Goal: Task Accomplishment & Management: Use online tool/utility

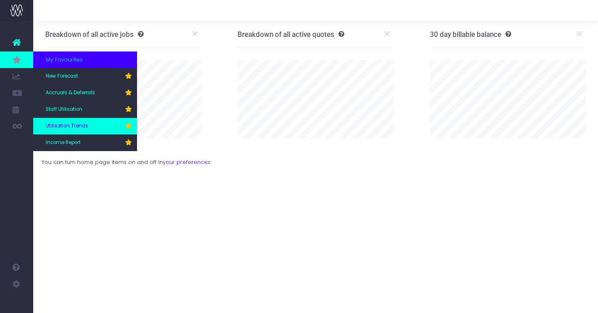
click at [77, 123] on span "Utilisation Trends" at bounding box center [67, 126] width 42 height 7
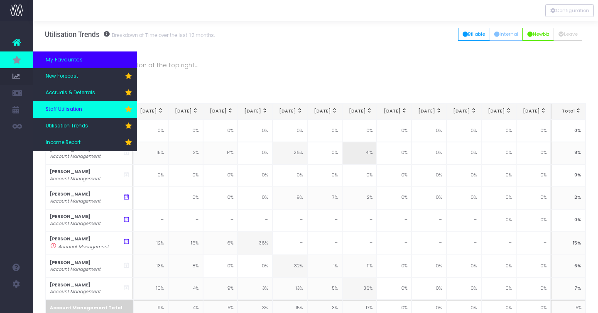
click at [81, 111] on span "Staff Utilisation" at bounding box center [64, 109] width 37 height 7
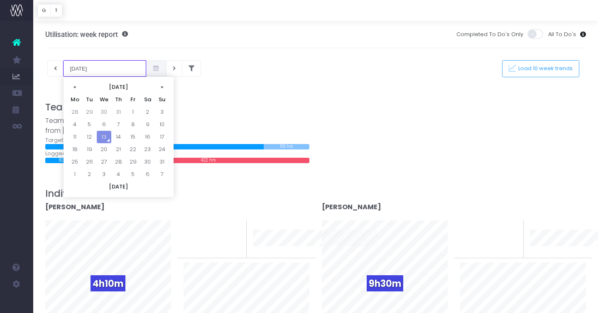
click at [104, 67] on input "[DATE]" at bounding box center [104, 68] width 83 height 17
click at [76, 137] on td "11" at bounding box center [75, 137] width 15 height 12
type input "[DATE]"
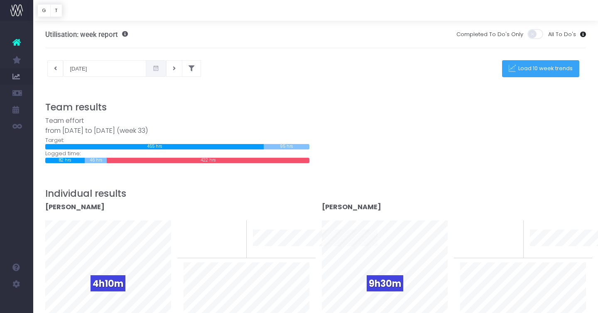
click at [537, 73] on button "Load 10 week trends" at bounding box center [540, 68] width 77 height 17
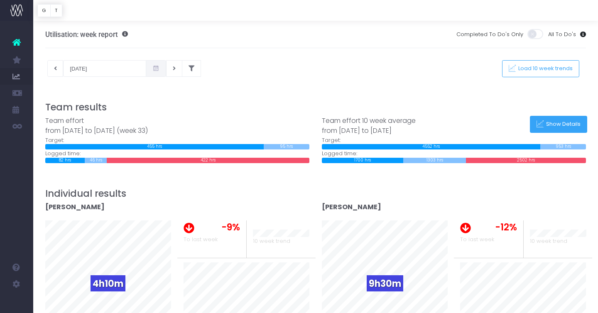
click at [538, 122] on icon at bounding box center [540, 124] width 7 height 7
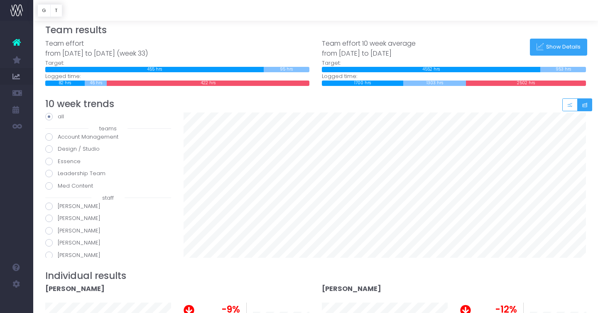
scroll to position [82, 0]
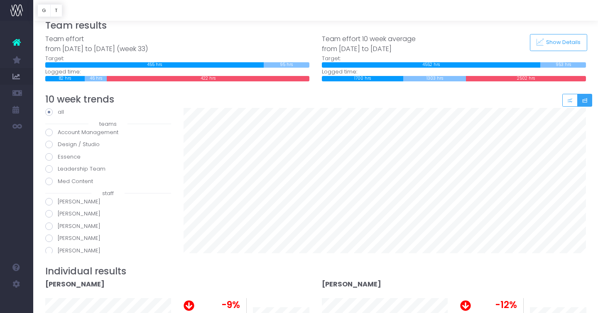
click at [48, 240] on span at bounding box center [48, 238] width 7 height 7
click at [58, 240] on input "[PERSON_NAME]" at bounding box center [60, 236] width 5 height 5
radio input "true"
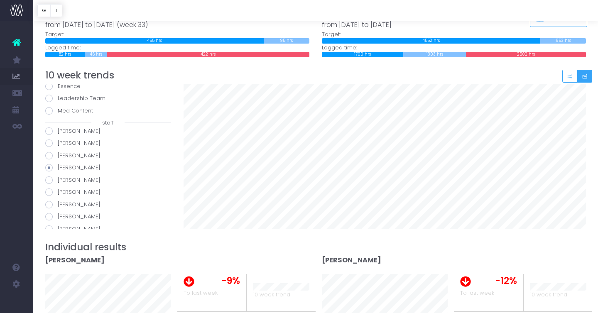
scroll to position [49, 0]
click at [47, 205] on span at bounding box center [48, 202] width 7 height 7
click at [58, 204] on input "[PERSON_NAME]" at bounding box center [60, 201] width 5 height 5
radio input "true"
click at [51, 216] on span at bounding box center [48, 214] width 7 height 7
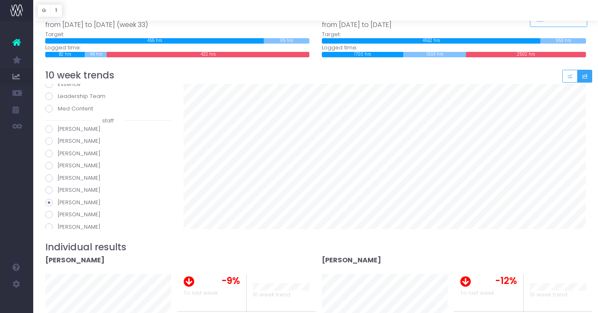
click at [58, 216] on input "[PERSON_NAME]" at bounding box center [60, 213] width 5 height 5
radio input "true"
click at [51, 223] on span at bounding box center [48, 226] width 7 height 7
click at [58, 223] on input "[PERSON_NAME]" at bounding box center [60, 225] width 5 height 5
radio input "true"
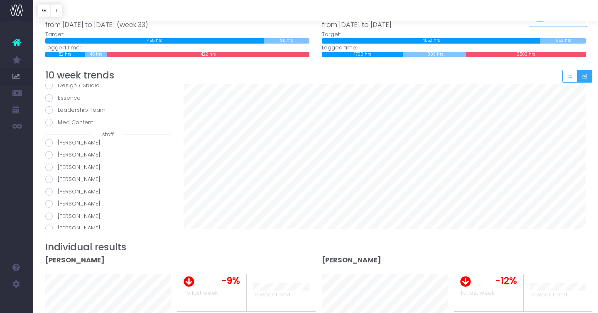
scroll to position [31, 0]
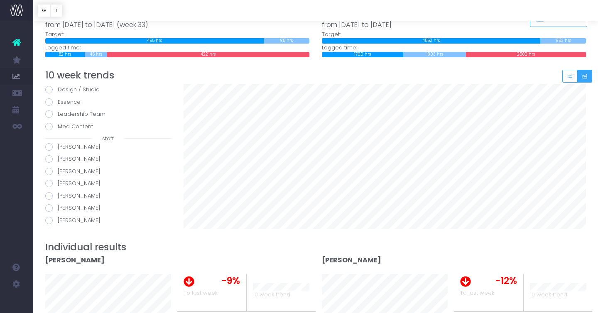
click at [48, 172] on span at bounding box center [48, 171] width 7 height 7
click at [58, 172] on input "[PERSON_NAME]" at bounding box center [60, 169] width 5 height 5
radio input "true"
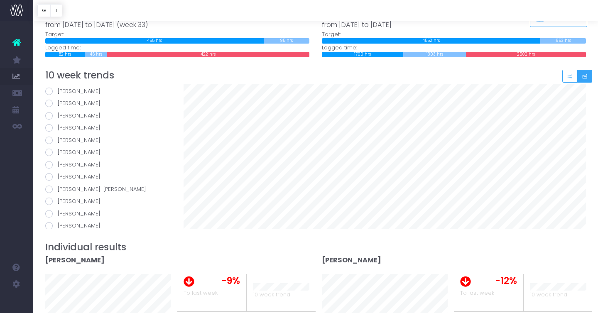
scroll to position [151, 0]
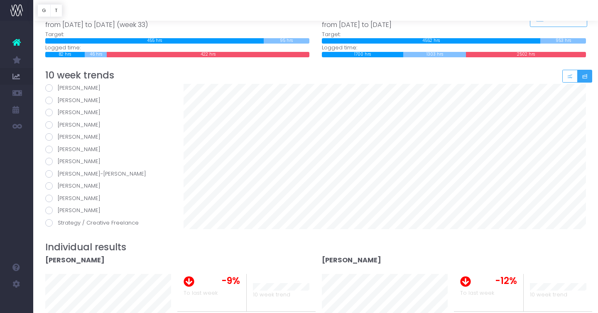
click at [50, 162] on span at bounding box center [48, 161] width 7 height 7
click at [58, 162] on input "[PERSON_NAME]" at bounding box center [60, 159] width 5 height 5
radio input "true"
click at [49, 148] on span at bounding box center [48, 149] width 7 height 7
click at [58, 148] on input "[PERSON_NAME]" at bounding box center [60, 147] width 5 height 5
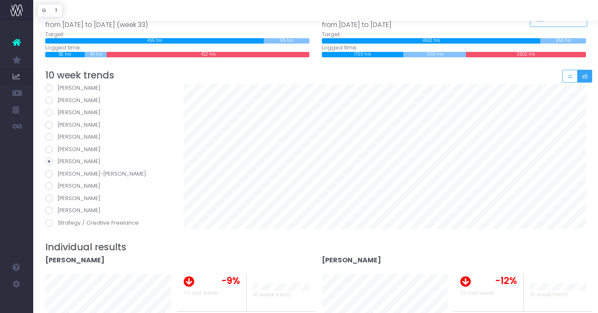
radio input "true"
click at [50, 135] on span at bounding box center [48, 136] width 7 height 7
click at [58, 135] on input "[PERSON_NAME]" at bounding box center [60, 135] width 5 height 5
radio input "true"
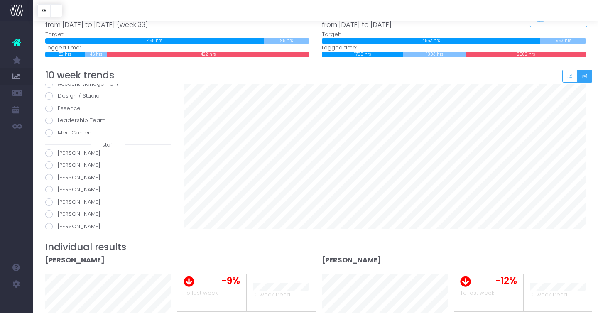
scroll to position [0, 0]
click at [53, 175] on label "[PERSON_NAME]" at bounding box center [108, 178] width 126 height 8
click at [58, 175] on input "[PERSON_NAME]" at bounding box center [60, 176] width 5 height 5
radio input "true"
click at [50, 186] on span at bounding box center [48, 189] width 7 height 7
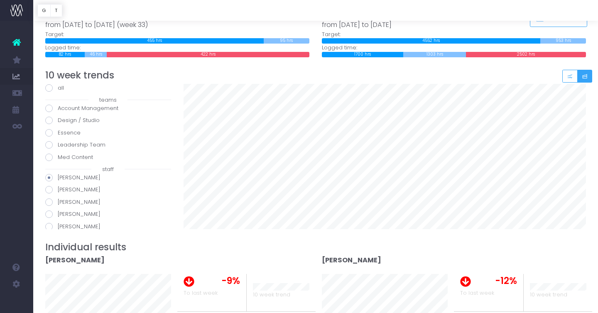
click at [58, 186] on input "[PERSON_NAME]" at bounding box center [60, 188] width 5 height 5
radio input "true"
click at [49, 203] on span at bounding box center [48, 202] width 7 height 7
click at [58, 203] on input "[PERSON_NAME]" at bounding box center [60, 200] width 5 height 5
radio input "true"
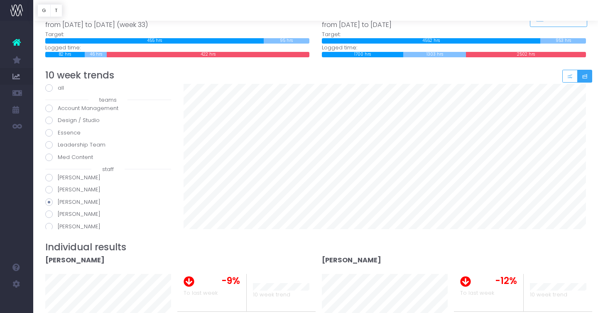
click at [50, 211] on span at bounding box center [48, 214] width 7 height 7
click at [58, 211] on input "[PERSON_NAME]" at bounding box center [60, 212] width 5 height 5
radio input "true"
click at [49, 207] on span at bounding box center [48, 205] width 7 height 7
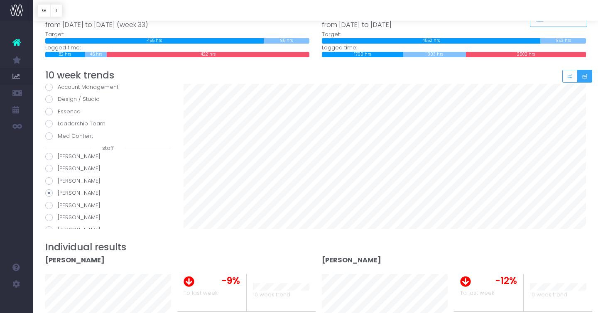
click at [58, 207] on input "[PERSON_NAME]" at bounding box center [60, 203] width 5 height 5
radio input "true"
click at [49, 217] on span at bounding box center [48, 217] width 7 height 7
click at [58, 217] on input "[PERSON_NAME]" at bounding box center [60, 215] width 5 height 5
radio input "true"
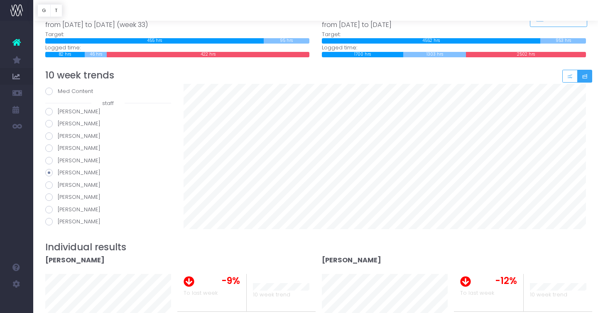
scroll to position [65, 0]
click at [49, 186] on span at bounding box center [48, 185] width 7 height 7
click at [58, 186] on input "[PERSON_NAME]" at bounding box center [60, 184] width 5 height 5
radio input "true"
click at [49, 195] on span at bounding box center [48, 197] width 7 height 7
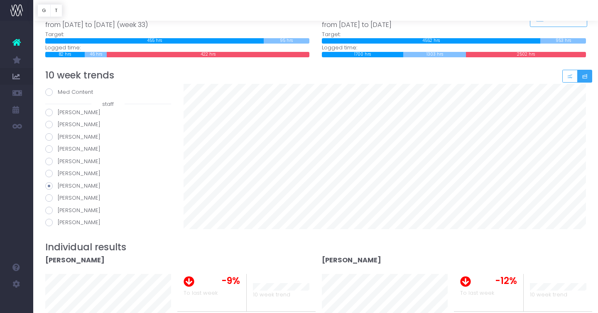
click at [58, 195] on input "[PERSON_NAME]" at bounding box center [60, 196] width 5 height 5
radio input "true"
click at [50, 208] on span at bounding box center [48, 210] width 7 height 7
click at [58, 208] on input "[PERSON_NAME]" at bounding box center [60, 208] width 5 height 5
radio input "true"
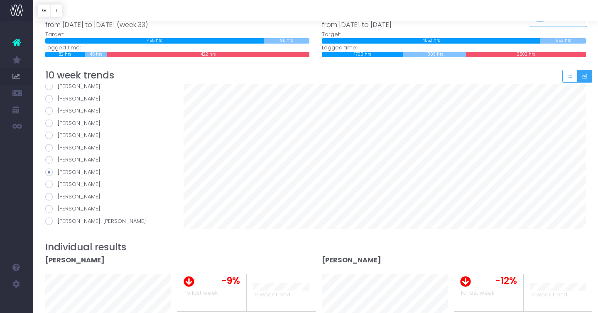
scroll to position [105, 0]
click at [49, 183] on span at bounding box center [48, 182] width 7 height 7
click at [58, 183] on input "[PERSON_NAME]" at bounding box center [60, 180] width 5 height 5
radio input "true"
click at [50, 192] on span at bounding box center [48, 194] width 7 height 7
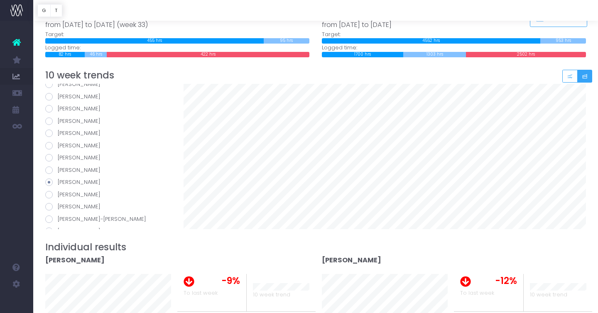
click at [58, 192] on input "[PERSON_NAME]" at bounding box center [60, 193] width 5 height 5
radio input "true"
click at [47, 207] on span at bounding box center [48, 206] width 7 height 7
click at [58, 207] on input "[PERSON_NAME]" at bounding box center [60, 205] width 5 height 5
radio input "true"
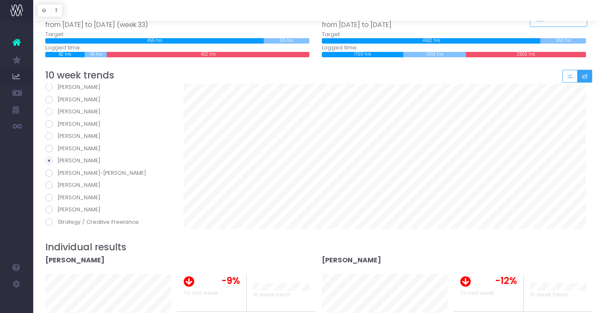
scroll to position [150, 0]
click at [50, 199] on span at bounding box center [48, 198] width 7 height 7
click at [58, 199] on input "[PERSON_NAME]" at bounding box center [60, 197] width 5 height 5
radio input "true"
click at [49, 208] on span at bounding box center [48, 210] width 7 height 7
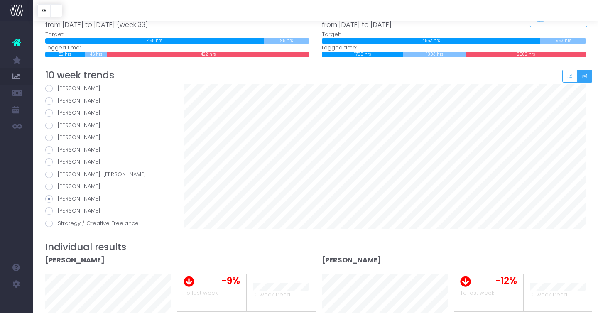
click at [58, 208] on input "[PERSON_NAME]" at bounding box center [60, 209] width 5 height 5
radio input "true"
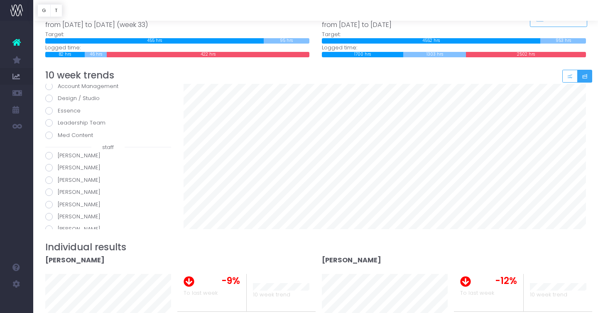
scroll to position [22, 0]
click at [50, 179] on span at bounding box center [48, 179] width 7 height 7
click at [58, 179] on input "[PERSON_NAME]" at bounding box center [60, 178] width 5 height 5
radio input "true"
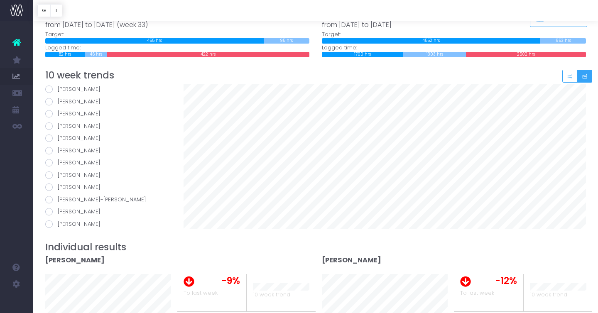
click at [50, 186] on span at bounding box center [48, 187] width 7 height 7
click at [58, 186] on input "[PERSON_NAME]" at bounding box center [60, 185] width 5 height 5
radio input "true"
click at [51, 145] on span at bounding box center [48, 145] width 7 height 7
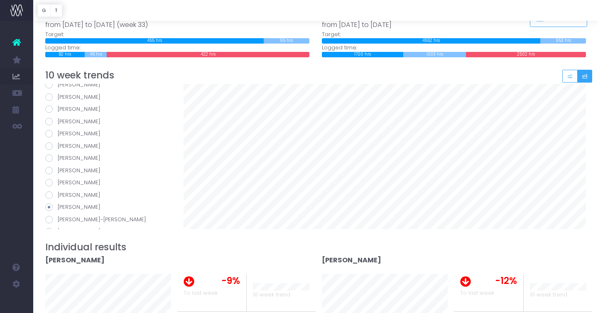
click at [58, 145] on input "[PERSON_NAME]" at bounding box center [60, 144] width 5 height 5
radio input "true"
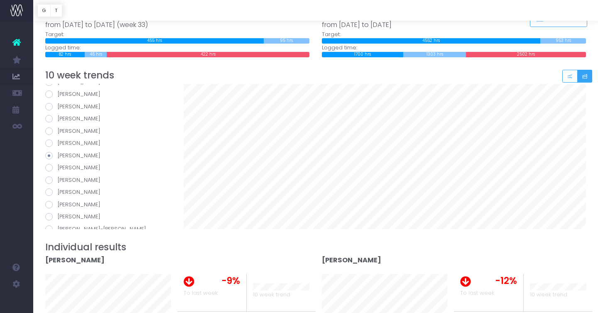
scroll to position [91, 0]
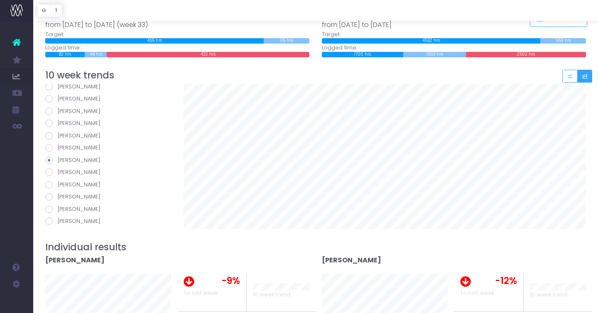
click at [49, 125] on span at bounding box center [48, 123] width 7 height 7
click at [58, 125] on input "[PERSON_NAME]" at bounding box center [60, 121] width 5 height 5
radio input "true"
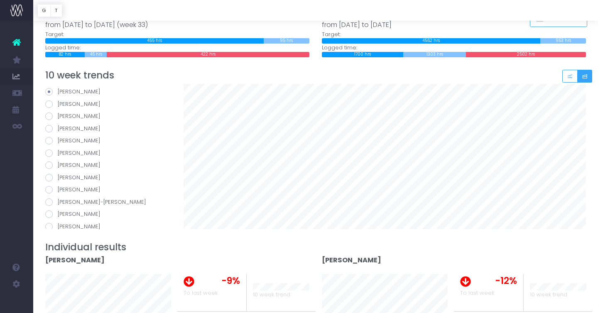
scroll to position [127, 0]
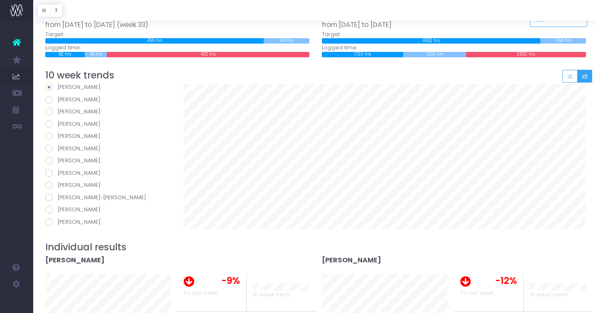
click at [50, 222] on span at bounding box center [48, 221] width 7 height 7
click at [58, 222] on input "[PERSON_NAME]" at bounding box center [60, 220] width 5 height 5
radio input "true"
click at [49, 200] on span at bounding box center [48, 198] width 7 height 7
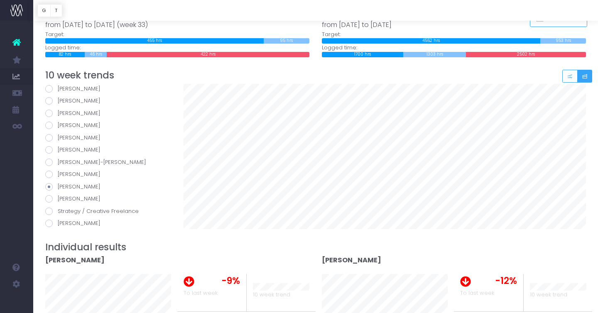
click at [58, 200] on input "[PERSON_NAME]" at bounding box center [60, 197] width 5 height 5
radio input "true"
click at [49, 188] on span at bounding box center [48, 186] width 7 height 7
click at [58, 188] on input "[PERSON_NAME]" at bounding box center [60, 185] width 5 height 5
radio input "true"
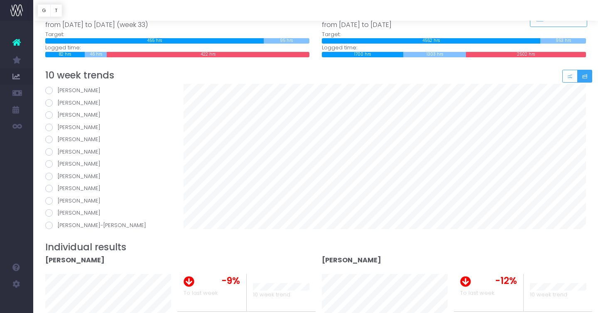
scroll to position [99, 0]
click at [53, 117] on label "[PERSON_NAME]" at bounding box center [108, 115] width 126 height 8
click at [58, 117] on input "[PERSON_NAME]" at bounding box center [60, 113] width 5 height 5
radio input "true"
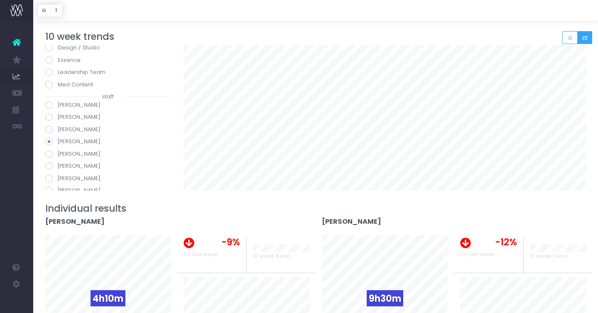
scroll to position [0, 0]
